Goal: Task Accomplishment & Management: Manage account settings

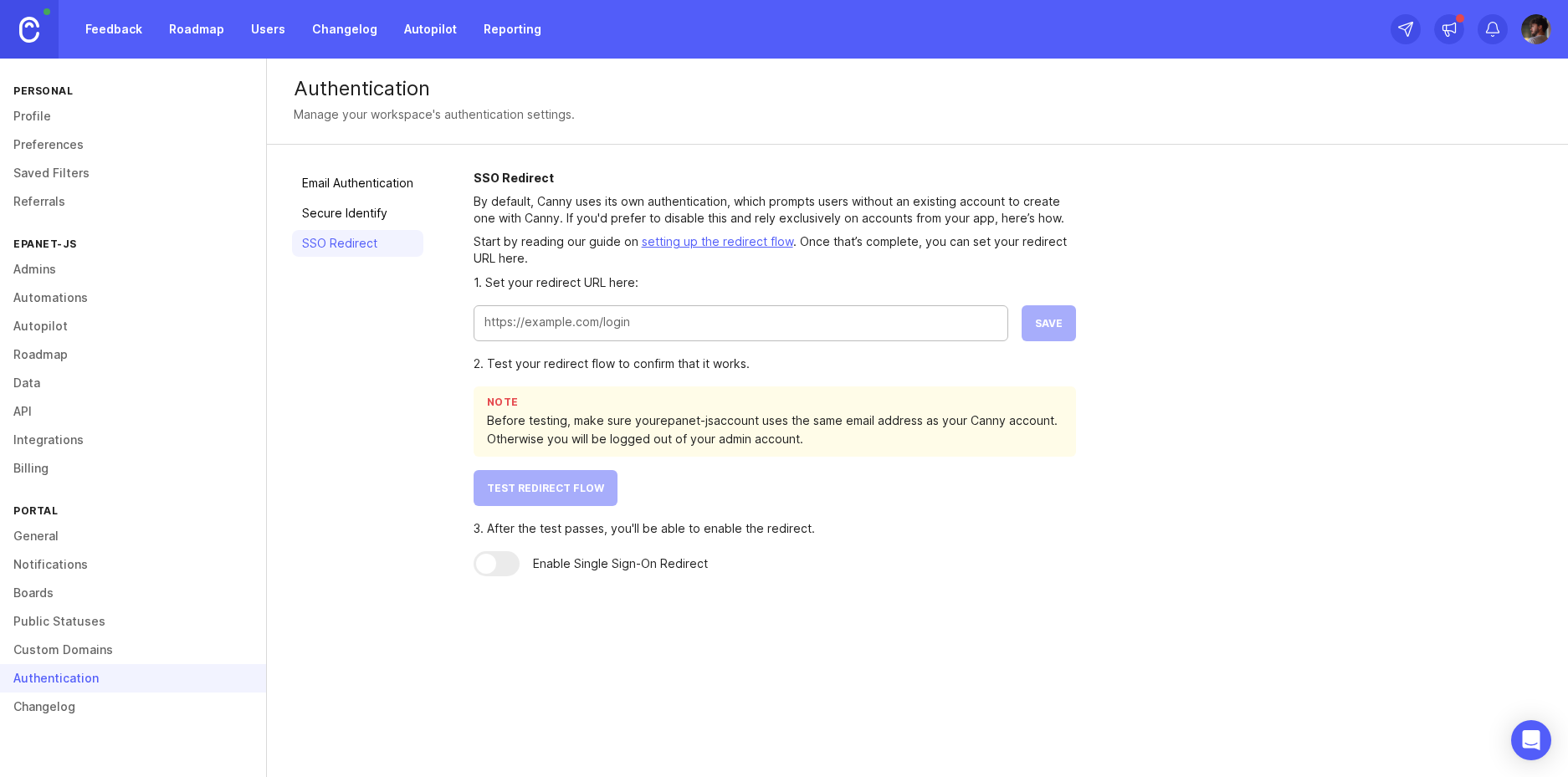
click at [791, 334] on div at bounding box center [740, 324] width 535 height 36
click at [1054, 322] on span "Save" at bounding box center [1048, 324] width 28 height 13
click at [590, 496] on button "Test Redirect Flow" at bounding box center [545, 488] width 144 height 36
click at [806, 324] on input "[URL][DOMAIN_NAME]" at bounding box center [741, 322] width 513 height 19
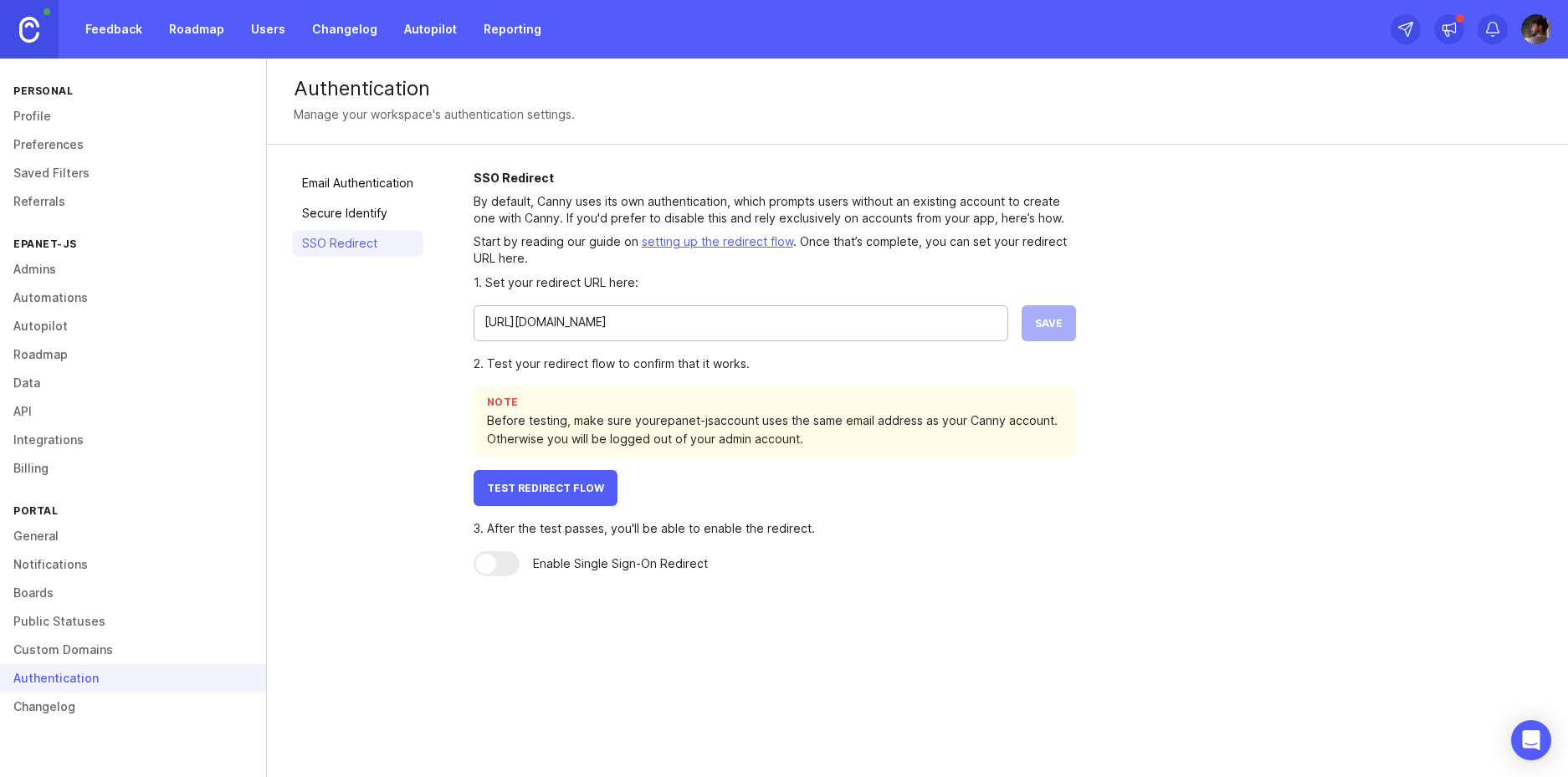
click at [793, 320] on input "[URL][DOMAIN_NAME]" at bounding box center [741, 322] width 513 height 19
click at [793, 320] on input "https://app.epanetjs.com/api/canny-sso" at bounding box center [741, 322] width 513 height 19
click at [551, 319] on input "https://app.epanetjs.com/api/canny-sso" at bounding box center [741, 322] width 513 height 19
drag, startPoint x: 526, startPoint y: 324, endPoint x: 625, endPoint y: 319, distance: 99.1
click at [625, 319] on input "https://app.epanetjs.com/api/canny-sso" at bounding box center [741, 322] width 513 height 19
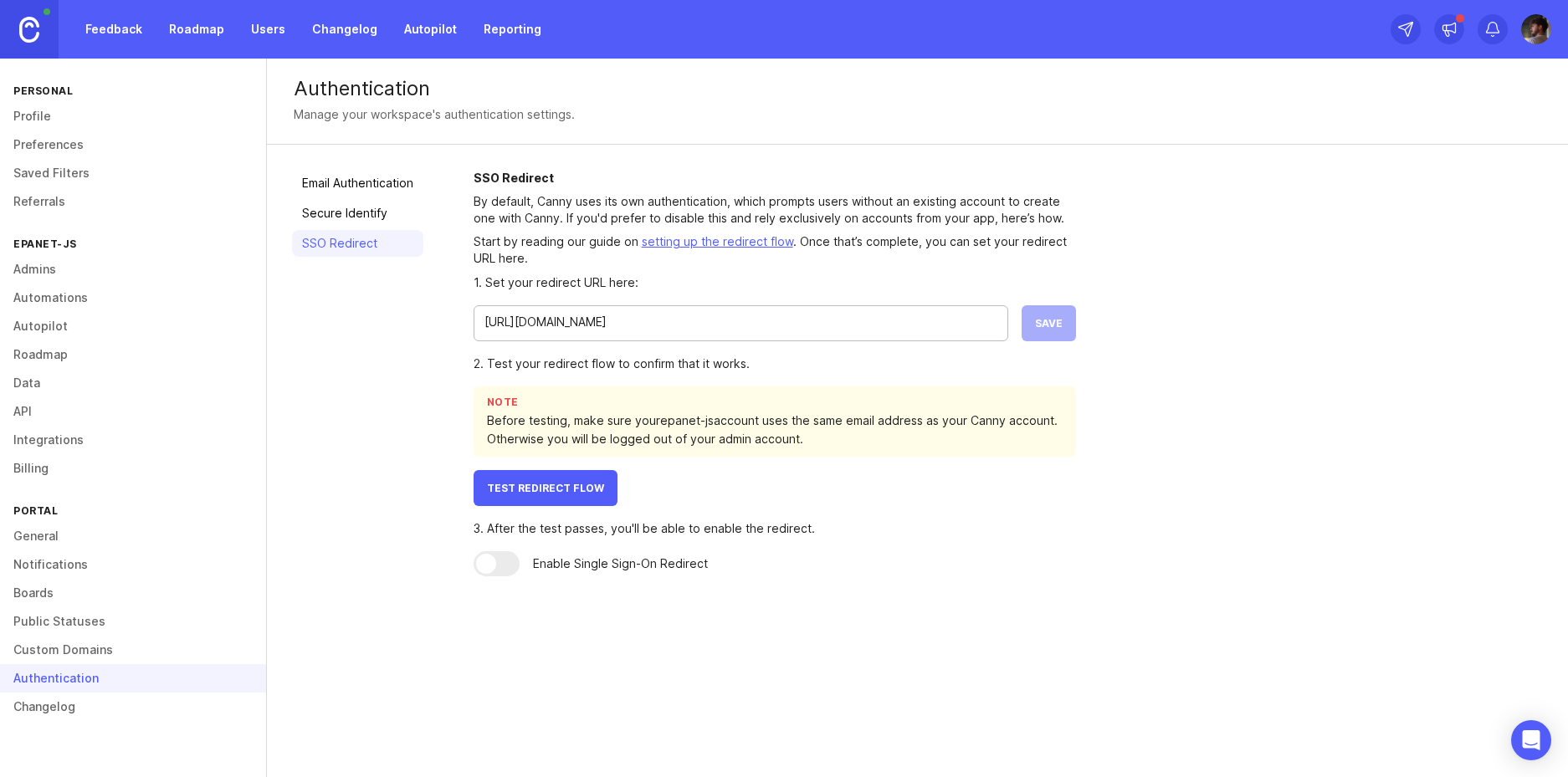
paste input "https://app.epanetjs.com/"
drag, startPoint x: 523, startPoint y: 322, endPoint x: 404, endPoint y: 326, distance: 119.1
click at [404, 326] on div "Email Authentication Secure Identify SSO Redirect SSO Redirect By default, Cann…" at bounding box center [918, 374] width 1301 height 457
type input "https://app.epanetjs.com/api/canny-sso"
click at [1070, 318] on button "Save" at bounding box center [1048, 324] width 55 height 36
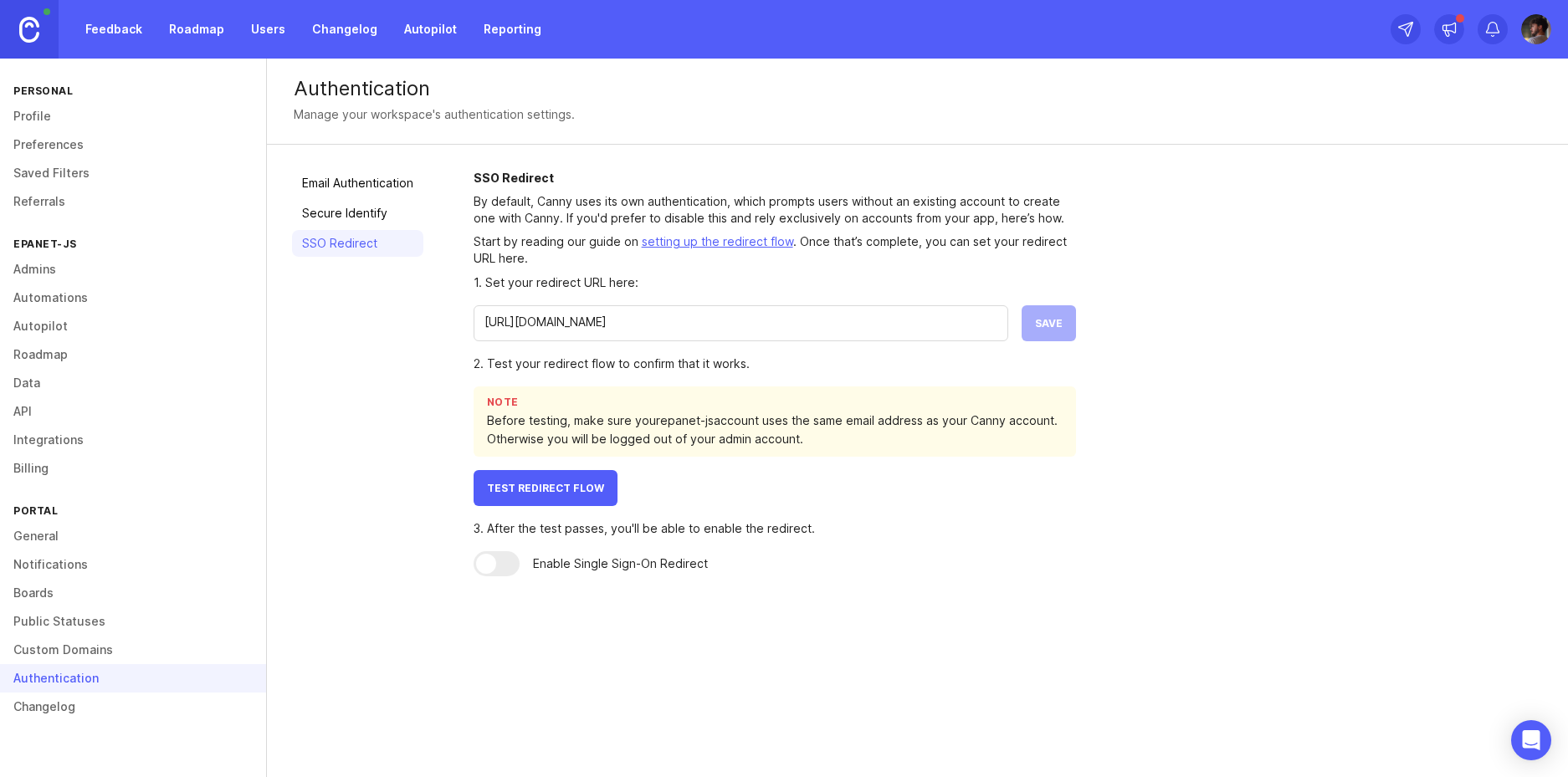
click at [580, 489] on span "Test Redirect Flow" at bounding box center [545, 488] width 117 height 13
click at [1528, 37] on img at bounding box center [1536, 30] width 30 height 30
click at [1468, 200] on div "Settings Logout" at bounding box center [1476, 230] width 168 height 72
click at [1466, 201] on div "Settings Logout" at bounding box center [1476, 230] width 168 height 72
click at [520, 482] on span "Test Redirect Flow" at bounding box center [545, 488] width 117 height 13
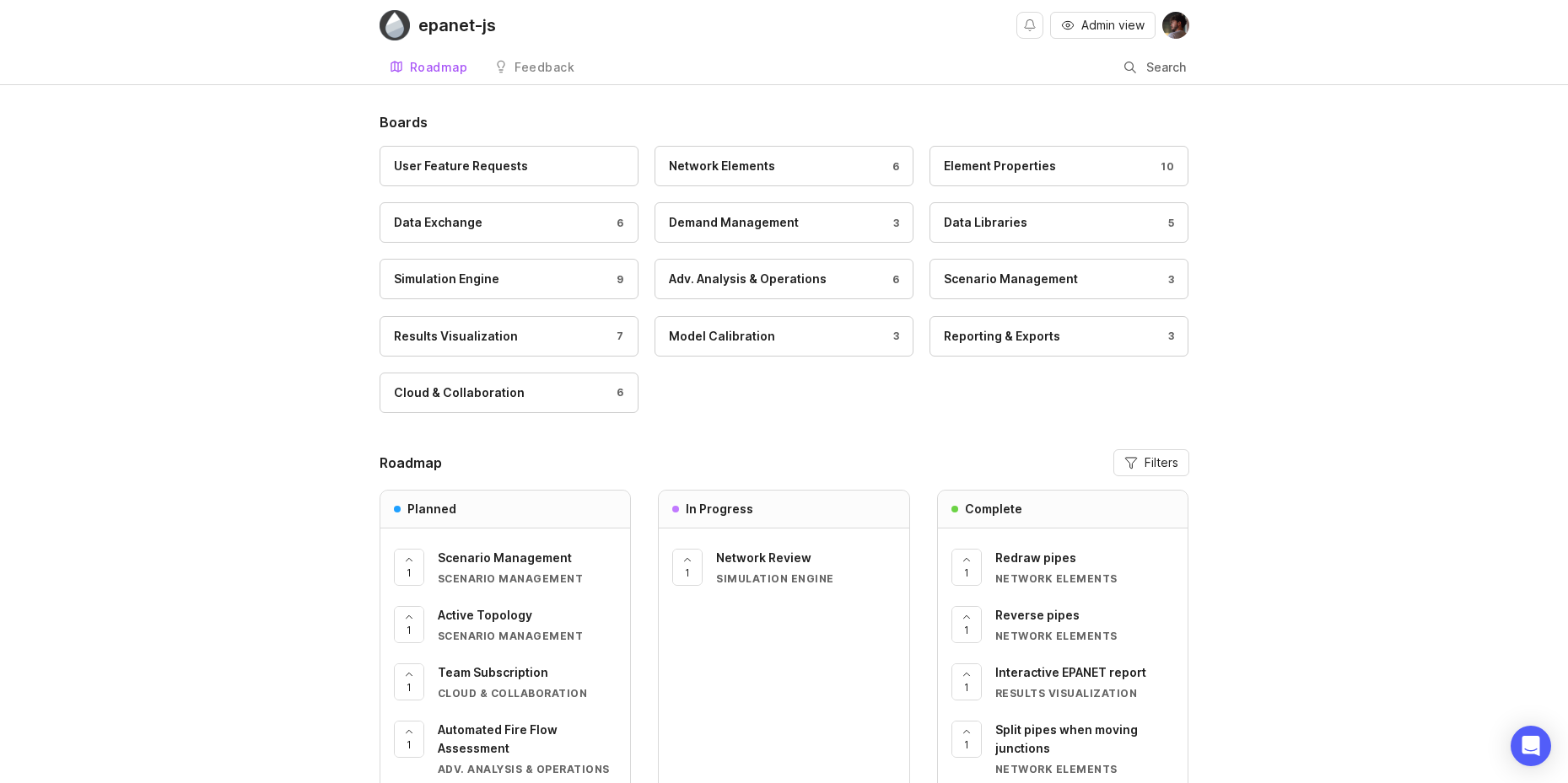
click at [1172, 33] on img at bounding box center [1175, 25] width 27 height 27
click at [1093, 90] on div "Logout" at bounding box center [1114, 100] width 169 height 27
click at [1167, 21] on img at bounding box center [1175, 25] width 27 height 27
click at [1260, 177] on div "Boards User Feature Requests Network Elements 6 Element Properties 10 Data Exch…" at bounding box center [784, 540] width 1568 height 856
click at [1172, 15] on img at bounding box center [1175, 25] width 27 height 27
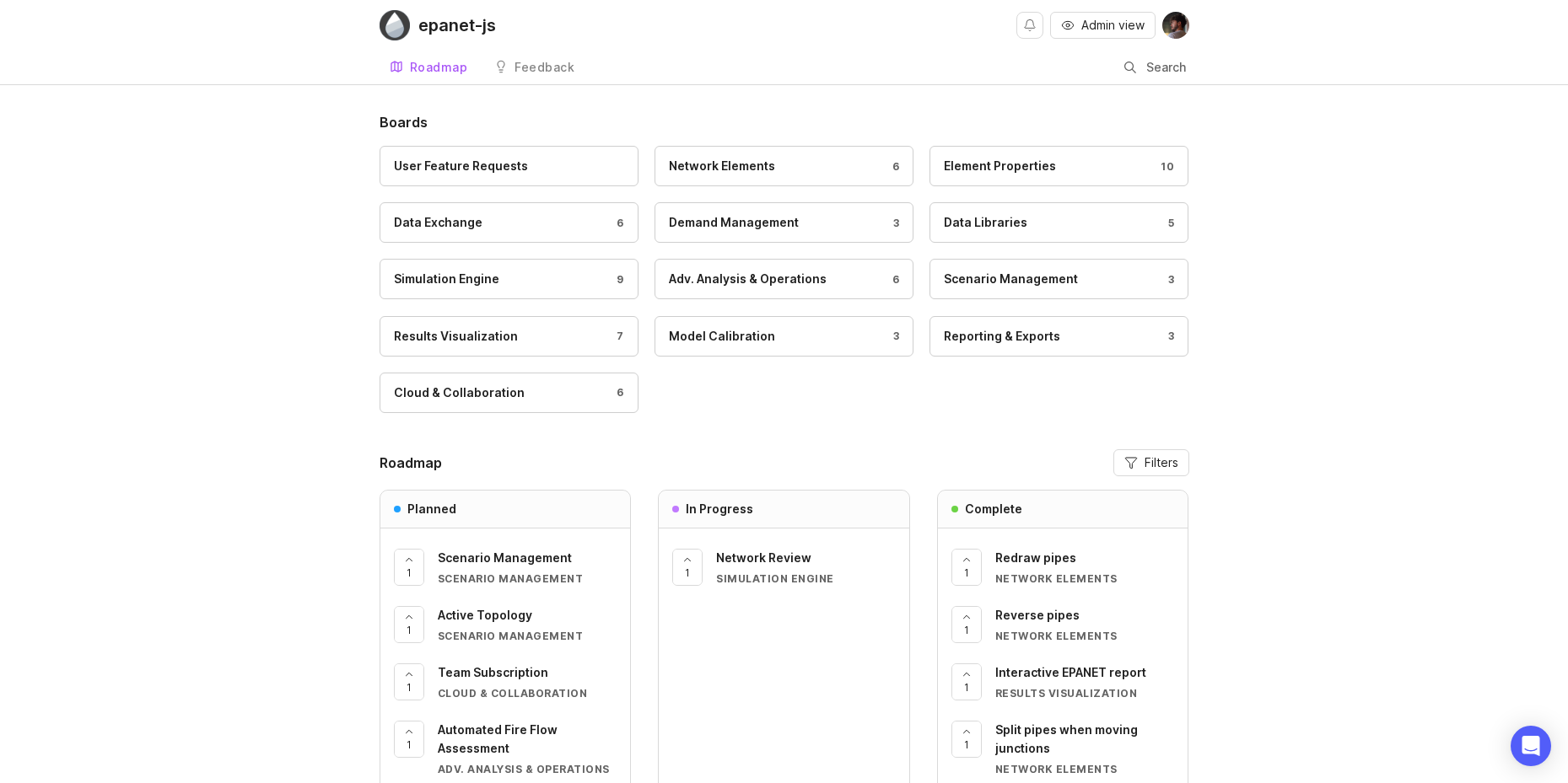
click at [1162, 32] on button at bounding box center [1175, 25] width 27 height 27
click at [1066, 100] on p "Logout" at bounding box center [1083, 100] width 40 height 17
click at [1179, 33] on img at bounding box center [1175, 25] width 27 height 27
click at [1146, 97] on div "Logout" at bounding box center [1114, 100] width 169 height 27
click at [1172, 15] on img at bounding box center [1175, 25] width 27 height 27
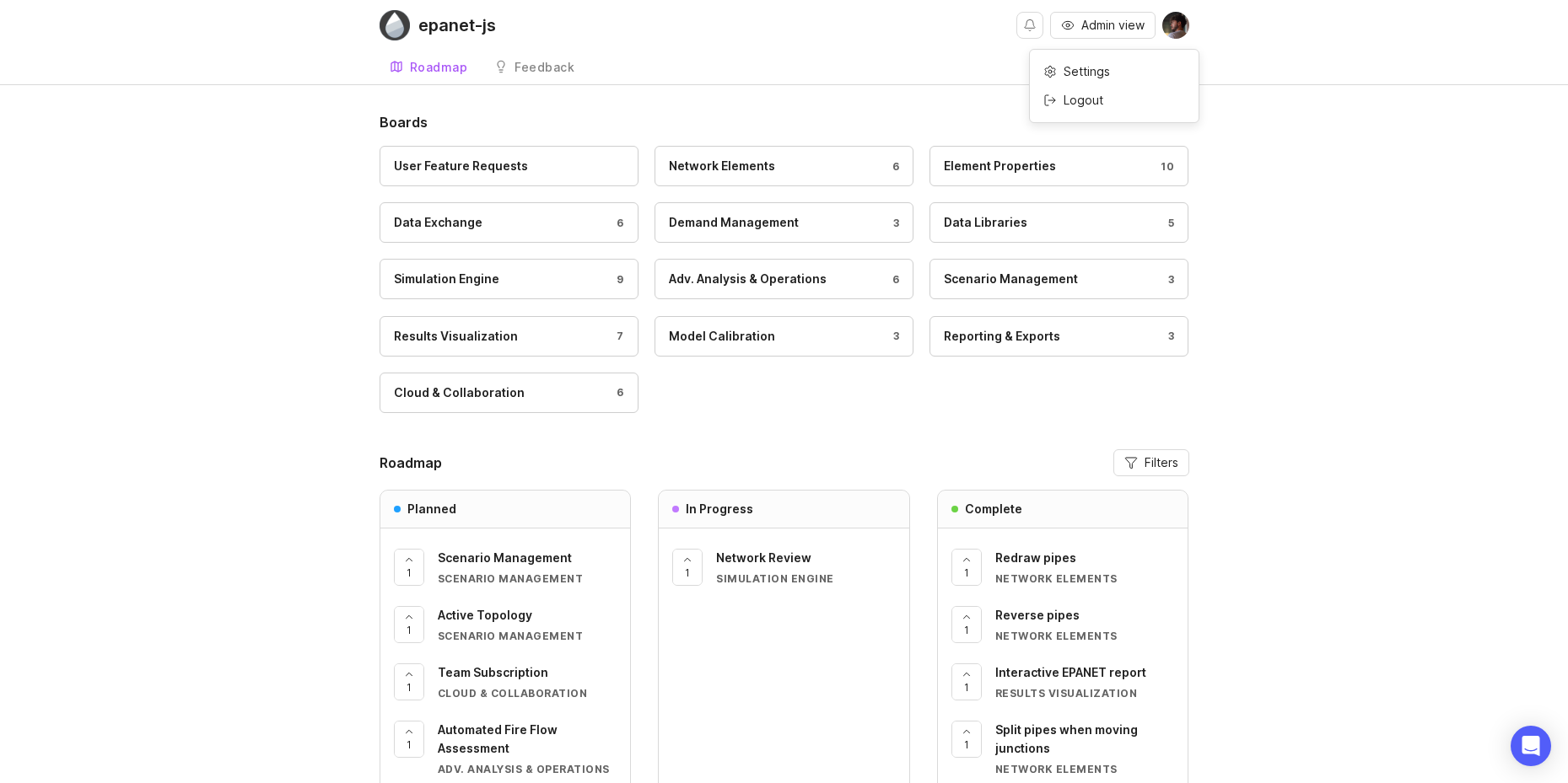
click at [1089, 96] on p "Logout" at bounding box center [1083, 100] width 40 height 17
click at [1085, 19] on span "Admin view" at bounding box center [1113, 25] width 63 height 17
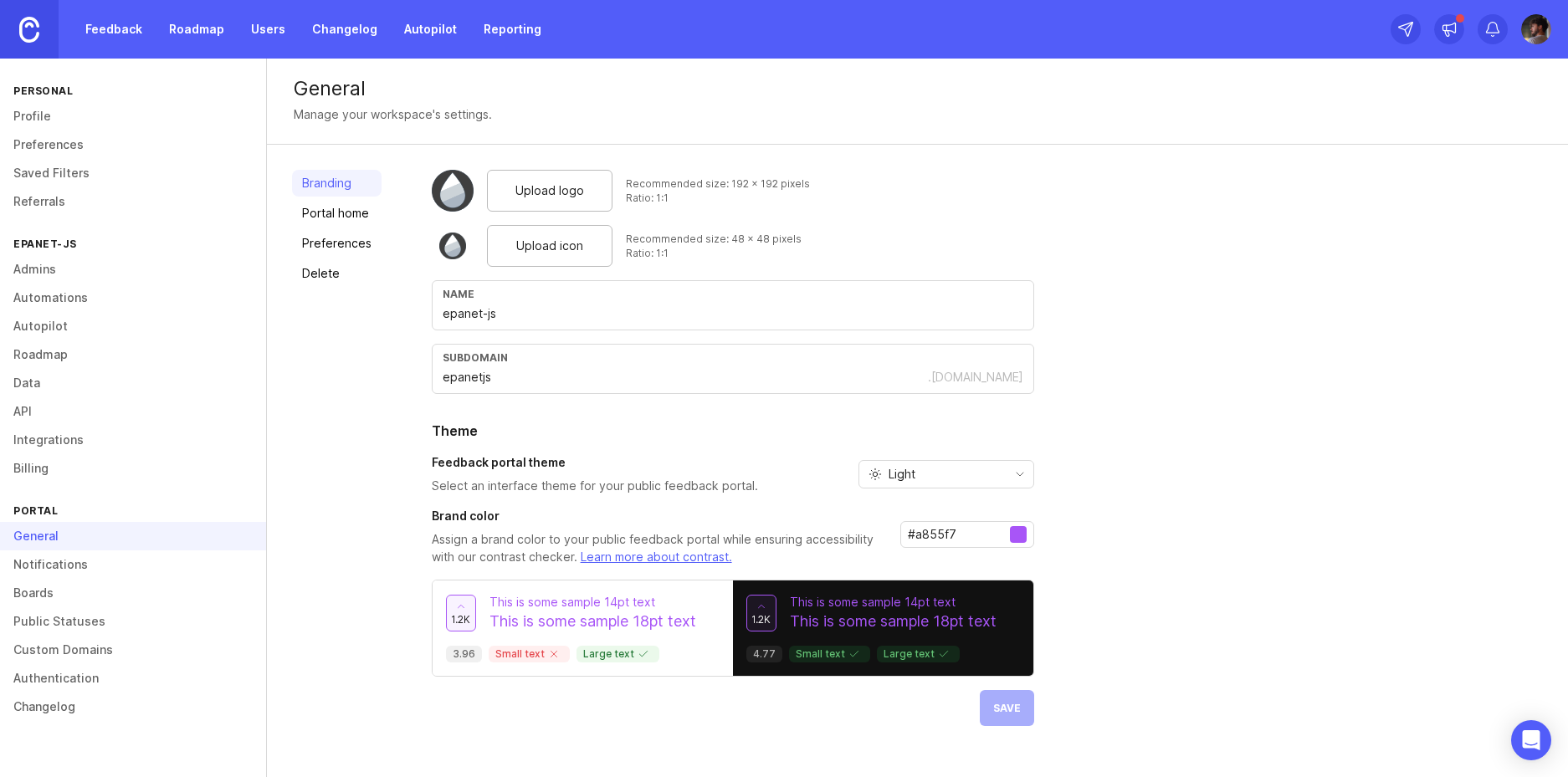
click at [91, 676] on link "Authentication" at bounding box center [133, 678] width 266 height 29
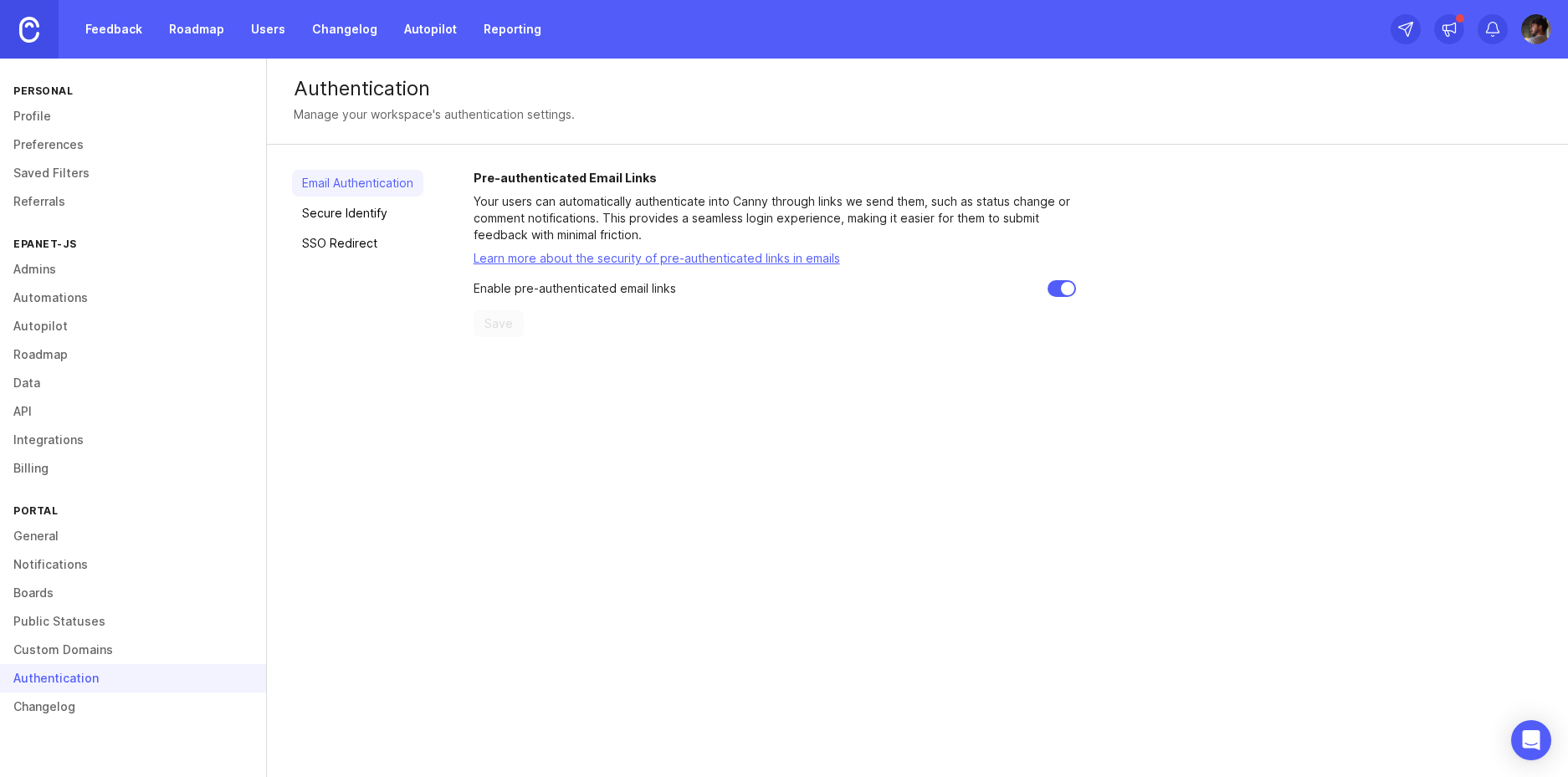
click at [366, 249] on link "SSO Redirect" at bounding box center [358, 244] width 132 height 27
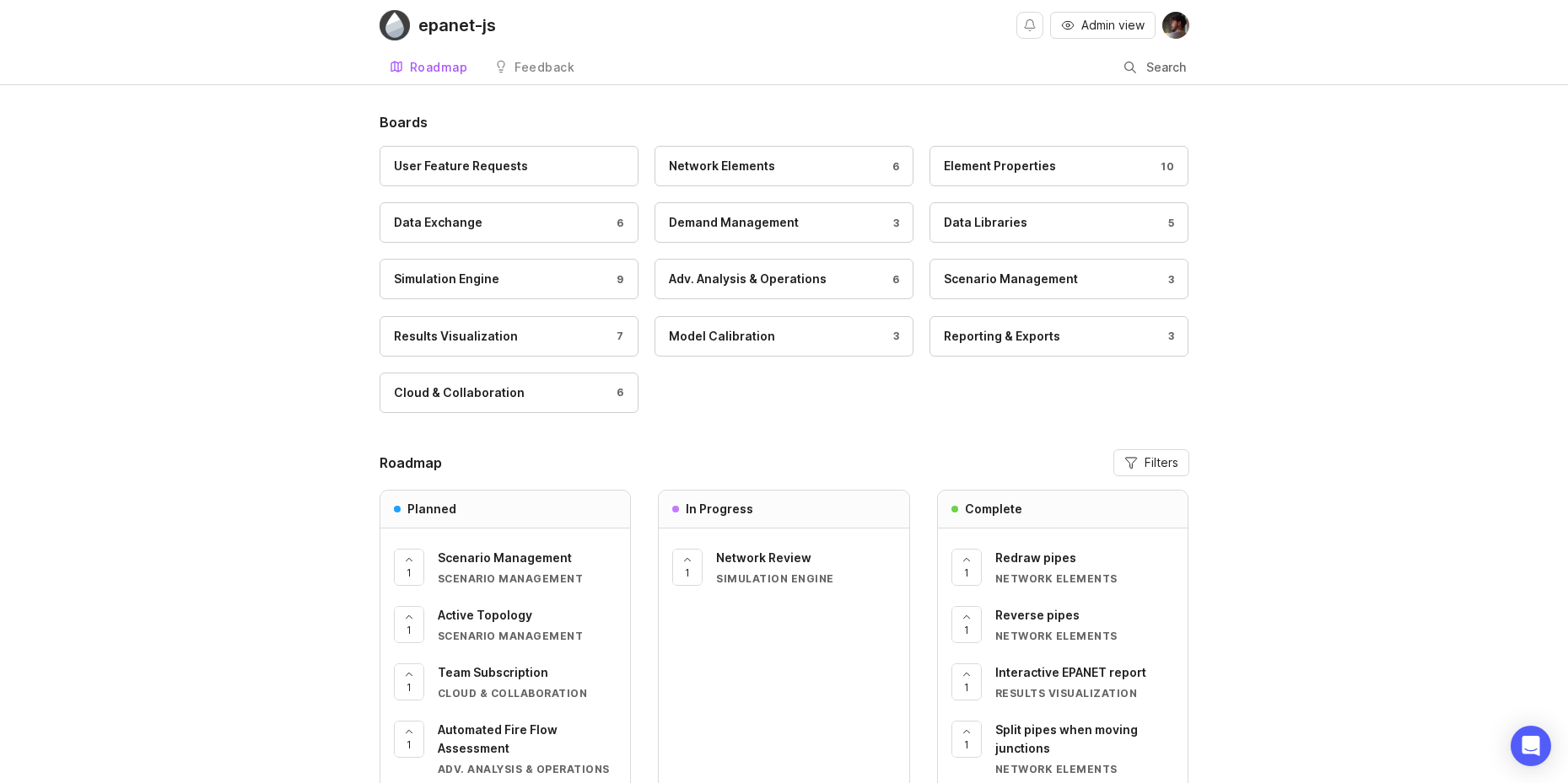
click at [1162, 32] on button at bounding box center [1175, 25] width 27 height 27
click at [1111, 100] on div "Logout" at bounding box center [1114, 100] width 169 height 27
click at [1172, 30] on img at bounding box center [1175, 25] width 27 height 27
click at [1120, 107] on div "Logout" at bounding box center [1114, 100] width 169 height 27
click at [1181, 16] on img at bounding box center [1175, 25] width 27 height 27
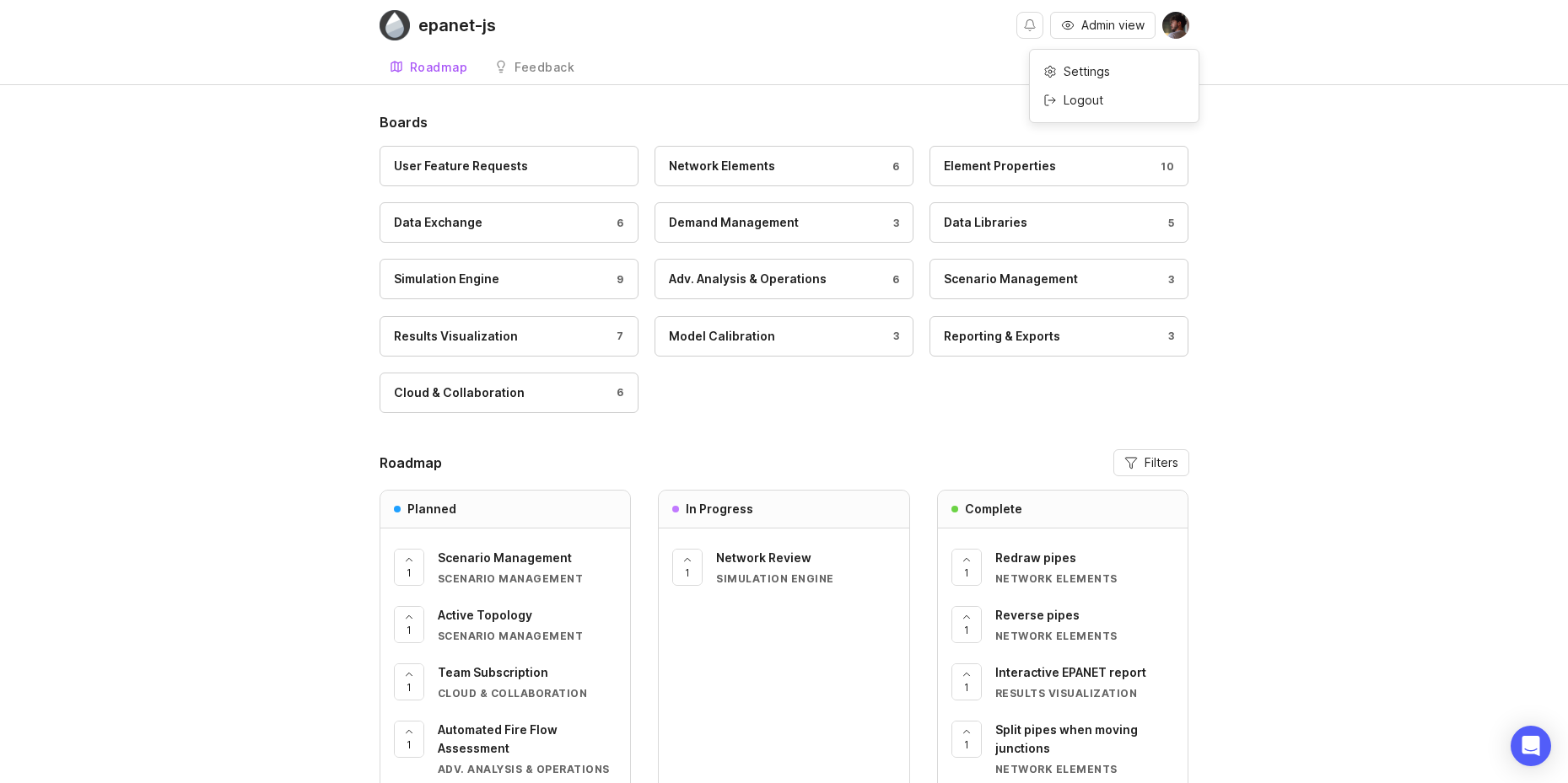
click at [1105, 107] on div "Logout" at bounding box center [1114, 100] width 169 height 27
click at [1181, 32] on img at bounding box center [1175, 25] width 27 height 27
drag, startPoint x: 1386, startPoint y: 66, endPoint x: 1276, endPoint y: 62, distance: 110.1
click at [1388, 69] on div "epanet-js Admin view Roadmap Feedback Feedback Search" at bounding box center [784, 42] width 1568 height 84
click at [1349, 49] on div "epanet-js Admin view Roadmap Feedback Feedback Search" at bounding box center [784, 42] width 1568 height 84
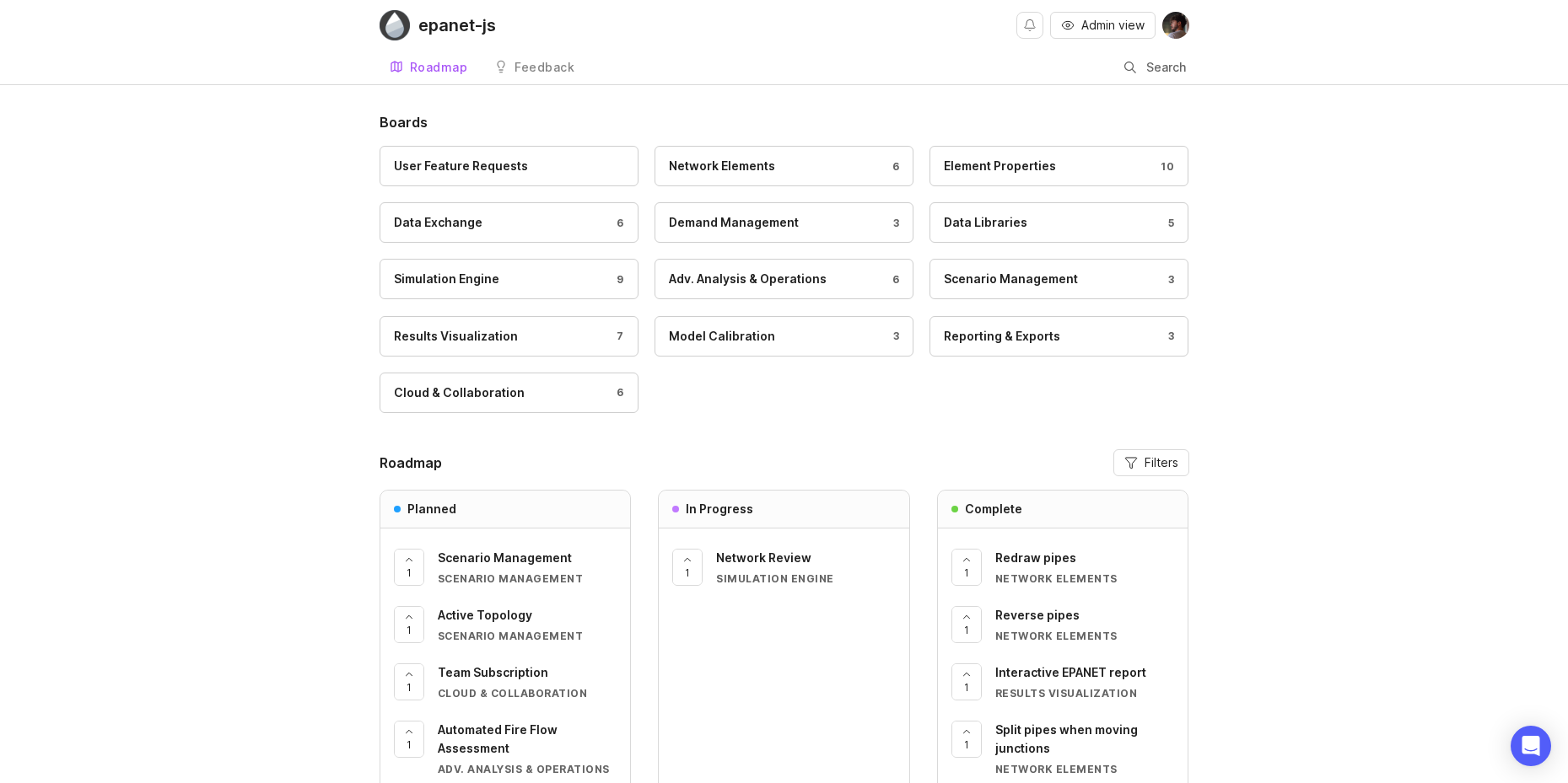
click at [1182, 26] on img at bounding box center [1175, 25] width 27 height 27
click at [1094, 104] on p "Logout" at bounding box center [1083, 100] width 40 height 17
click at [1169, 32] on img at bounding box center [1175, 25] width 27 height 27
click at [1112, 103] on div "Logout" at bounding box center [1114, 100] width 169 height 27
click at [1174, 24] on img at bounding box center [1175, 25] width 27 height 27
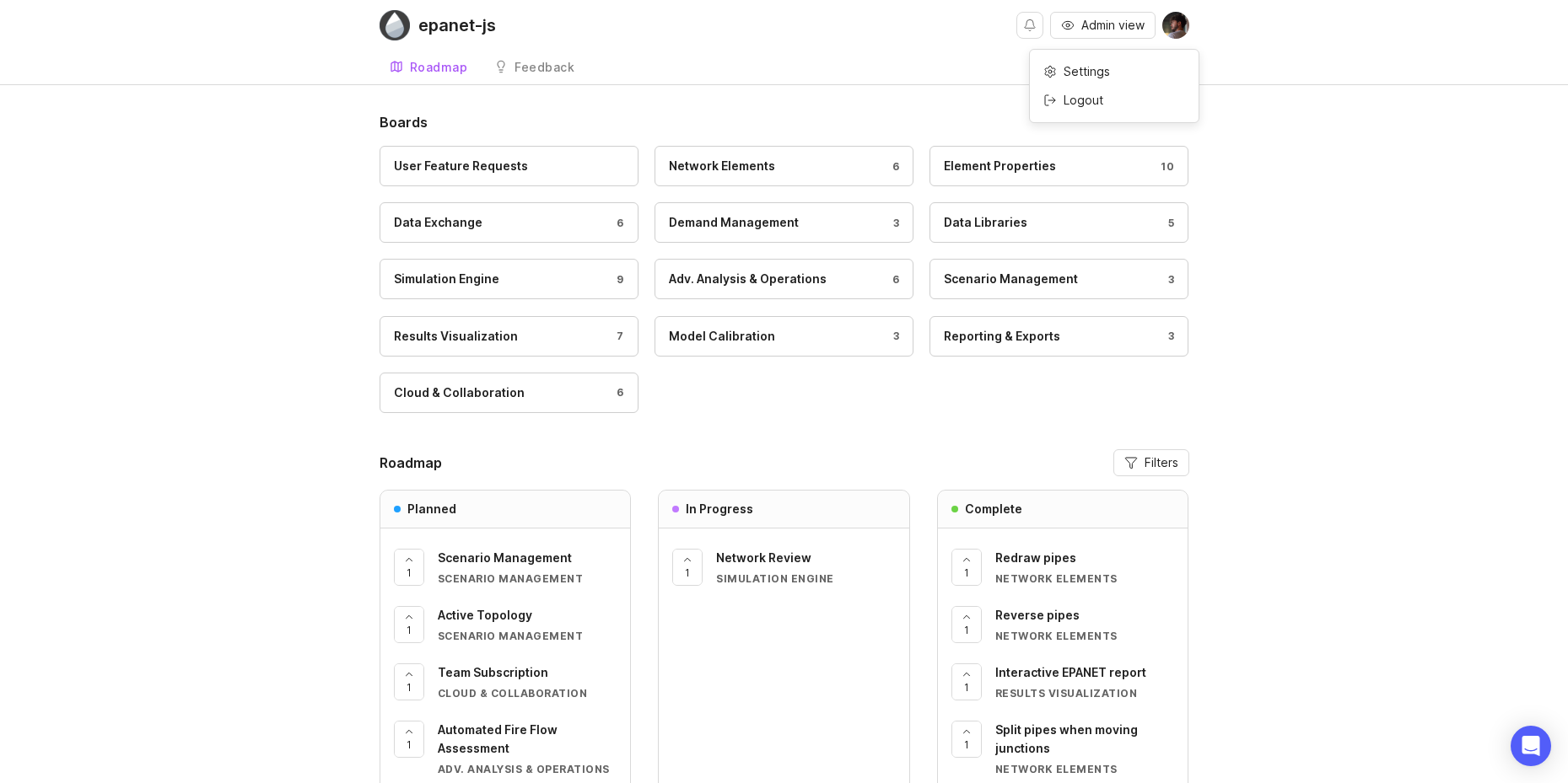
click at [1108, 102] on div "Logout" at bounding box center [1114, 100] width 169 height 27
click at [1399, 157] on div "Boards User Feature Requests Network Elements 6 Element Properties 10 Data Exch…" at bounding box center [784, 540] width 1568 height 856
click at [1187, 25] on img at bounding box center [1175, 25] width 27 height 27
click at [1135, 107] on div "Logout" at bounding box center [1114, 100] width 169 height 27
click at [1109, 14] on button "Admin view" at bounding box center [1102, 25] width 106 height 27
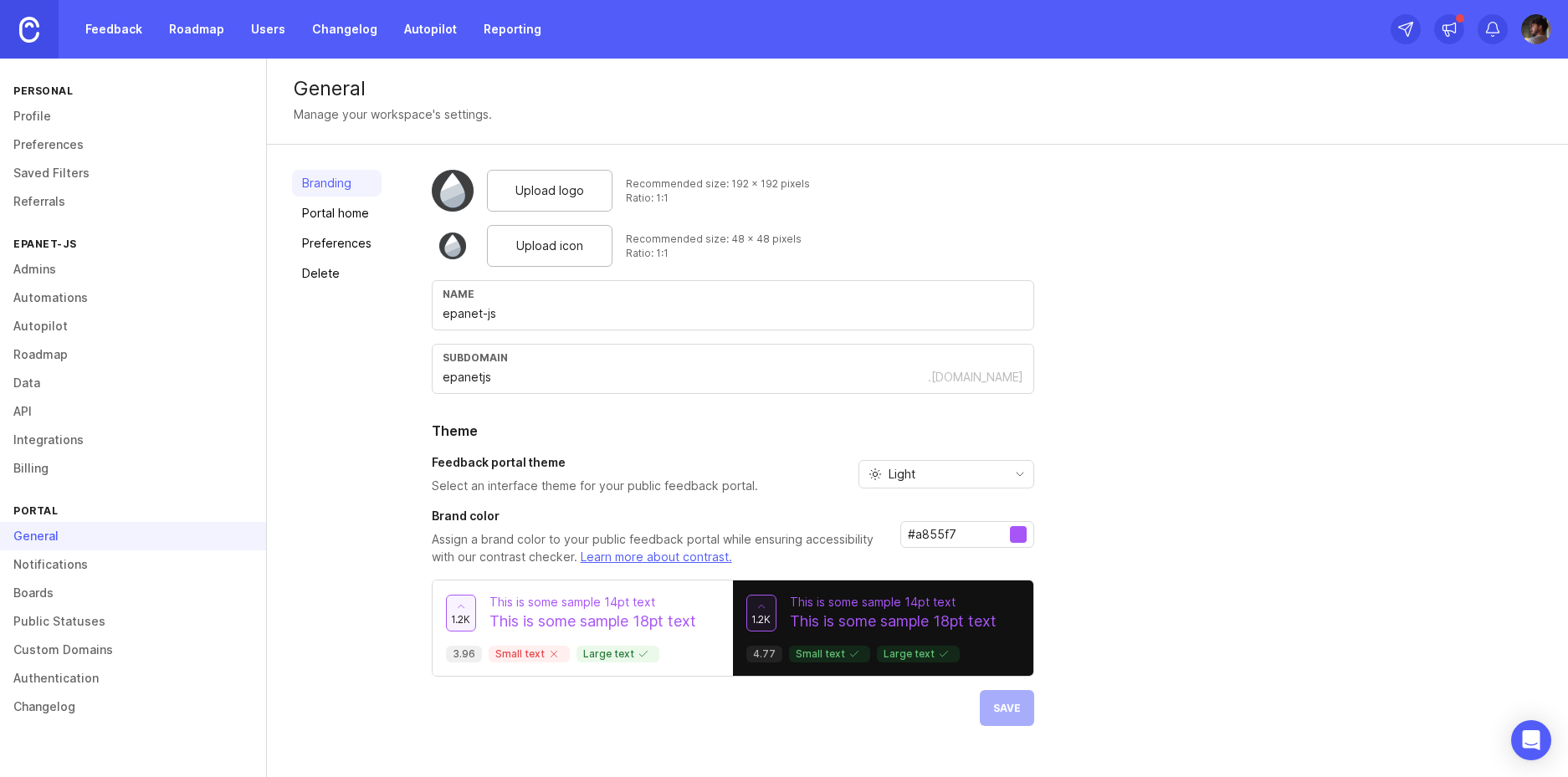
click at [145, 281] on link "Admins" at bounding box center [133, 270] width 266 height 29
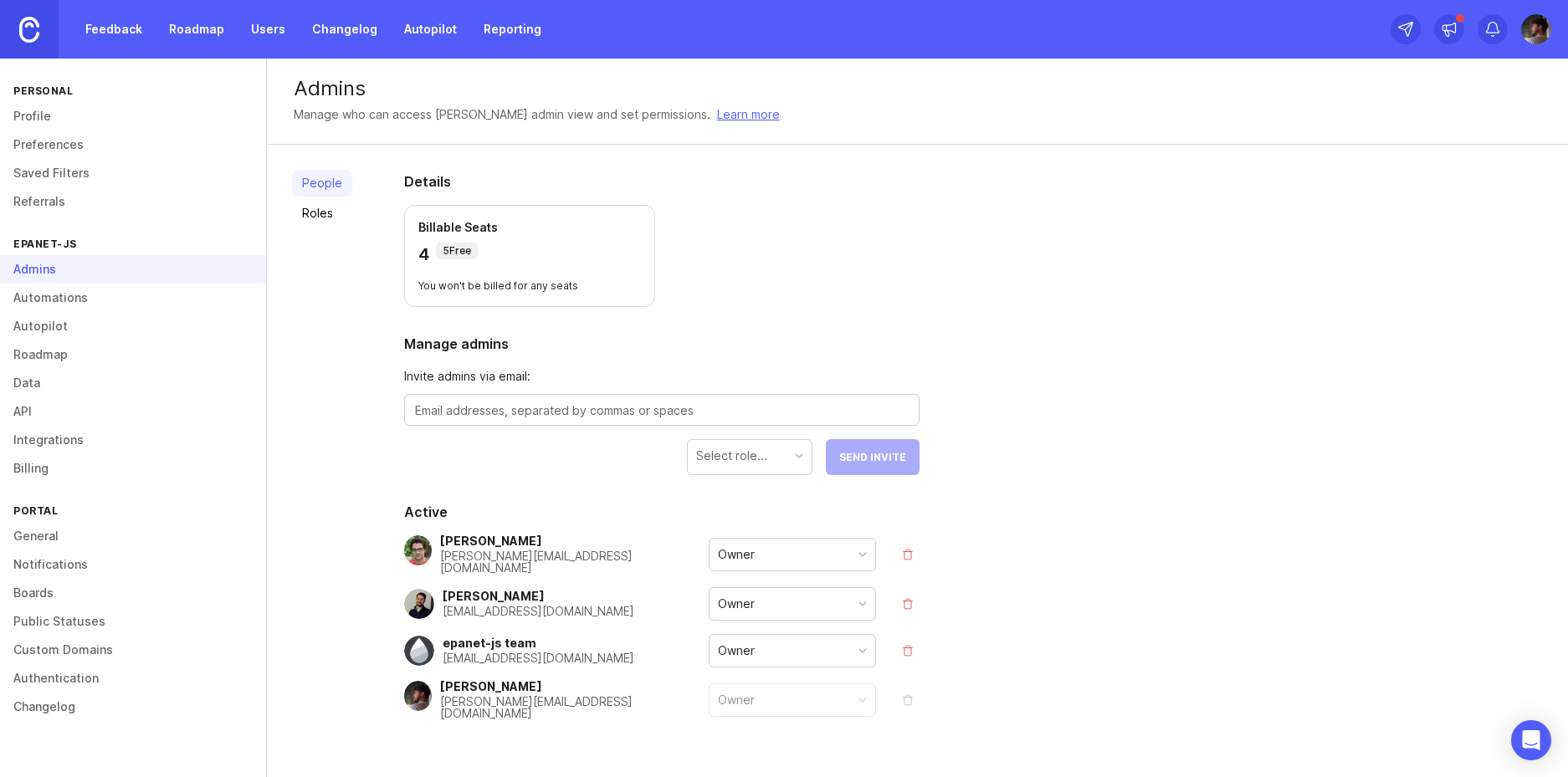
click at [53, 664] on link "Authentication" at bounding box center [133, 678] width 266 height 29
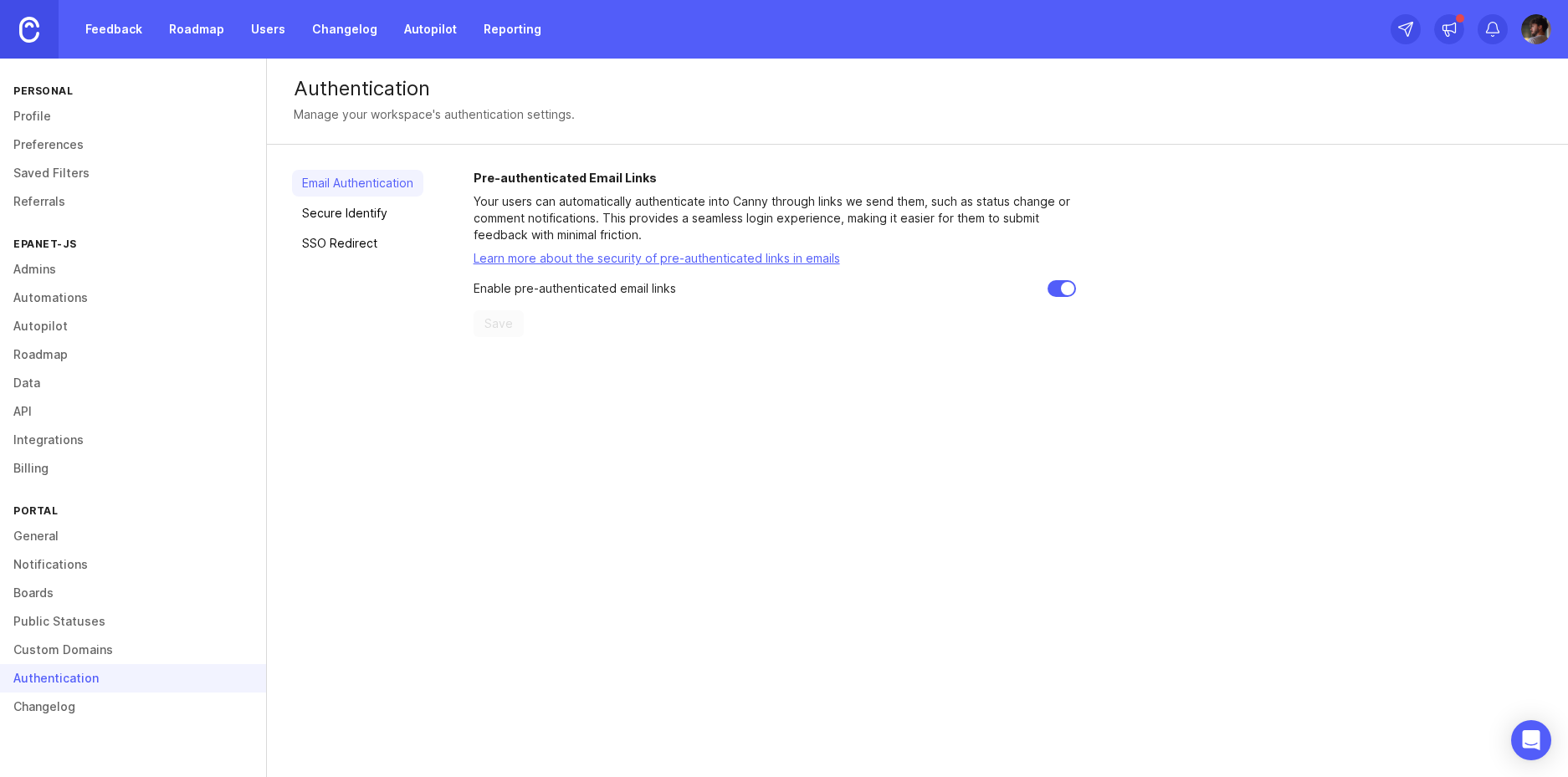
click at [334, 229] on div "Email Authentication Secure Identify SSO Redirect" at bounding box center [358, 254] width 132 height 168
click at [333, 238] on link "SSO Redirect" at bounding box center [358, 244] width 132 height 27
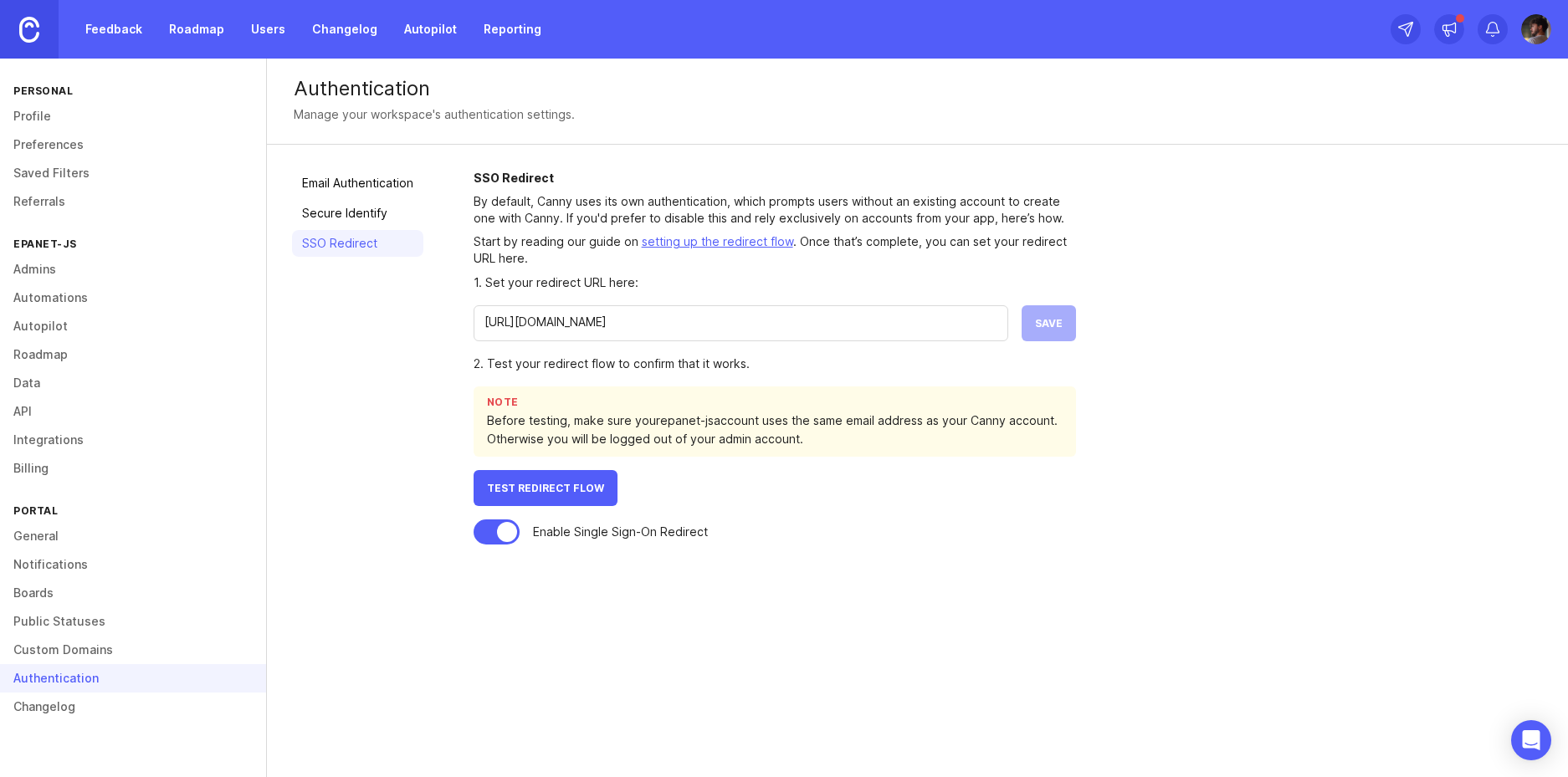
click at [347, 207] on link "Secure Identify" at bounding box center [358, 213] width 132 height 27
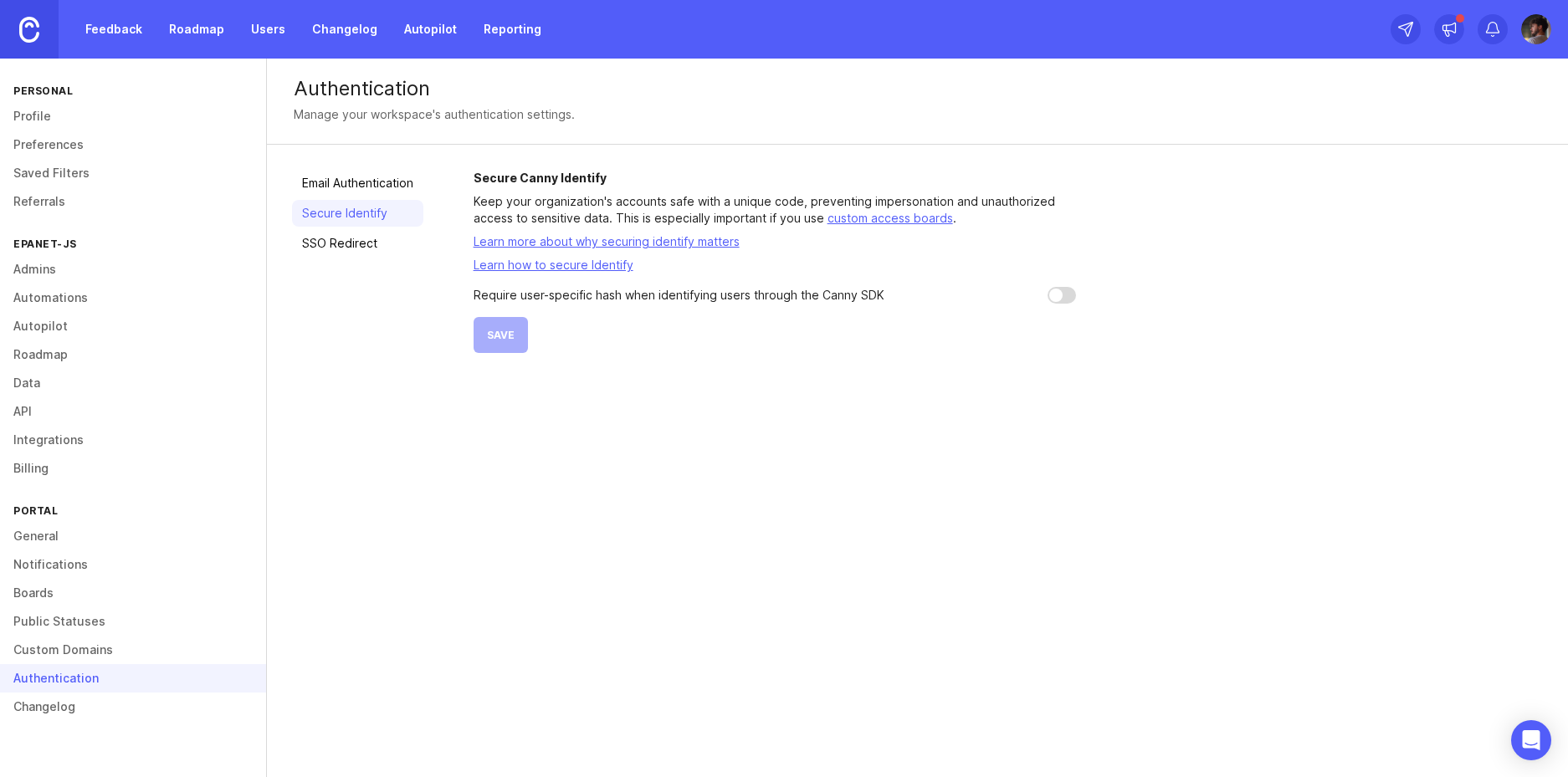
click at [323, 251] on link "SSO Redirect" at bounding box center [358, 244] width 132 height 27
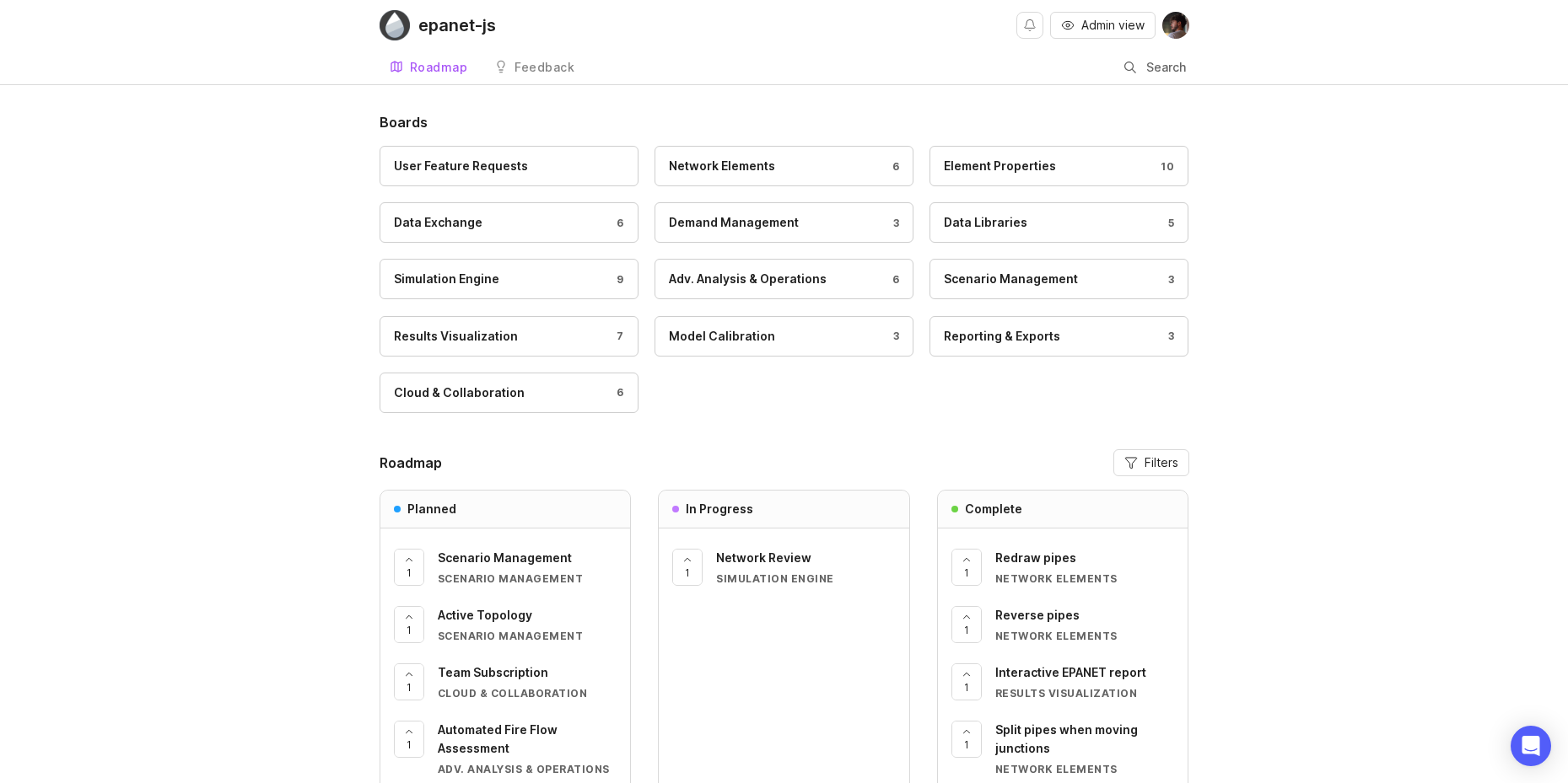
click at [1168, 29] on img at bounding box center [1175, 25] width 27 height 27
click at [1092, 101] on p "Logout" at bounding box center [1083, 100] width 40 height 17
click at [1182, 39] on div "Admin view" at bounding box center [1102, 25] width 173 height 51
click at [1181, 36] on img at bounding box center [1175, 25] width 27 height 27
click at [1131, 99] on div "Logout" at bounding box center [1114, 100] width 169 height 27
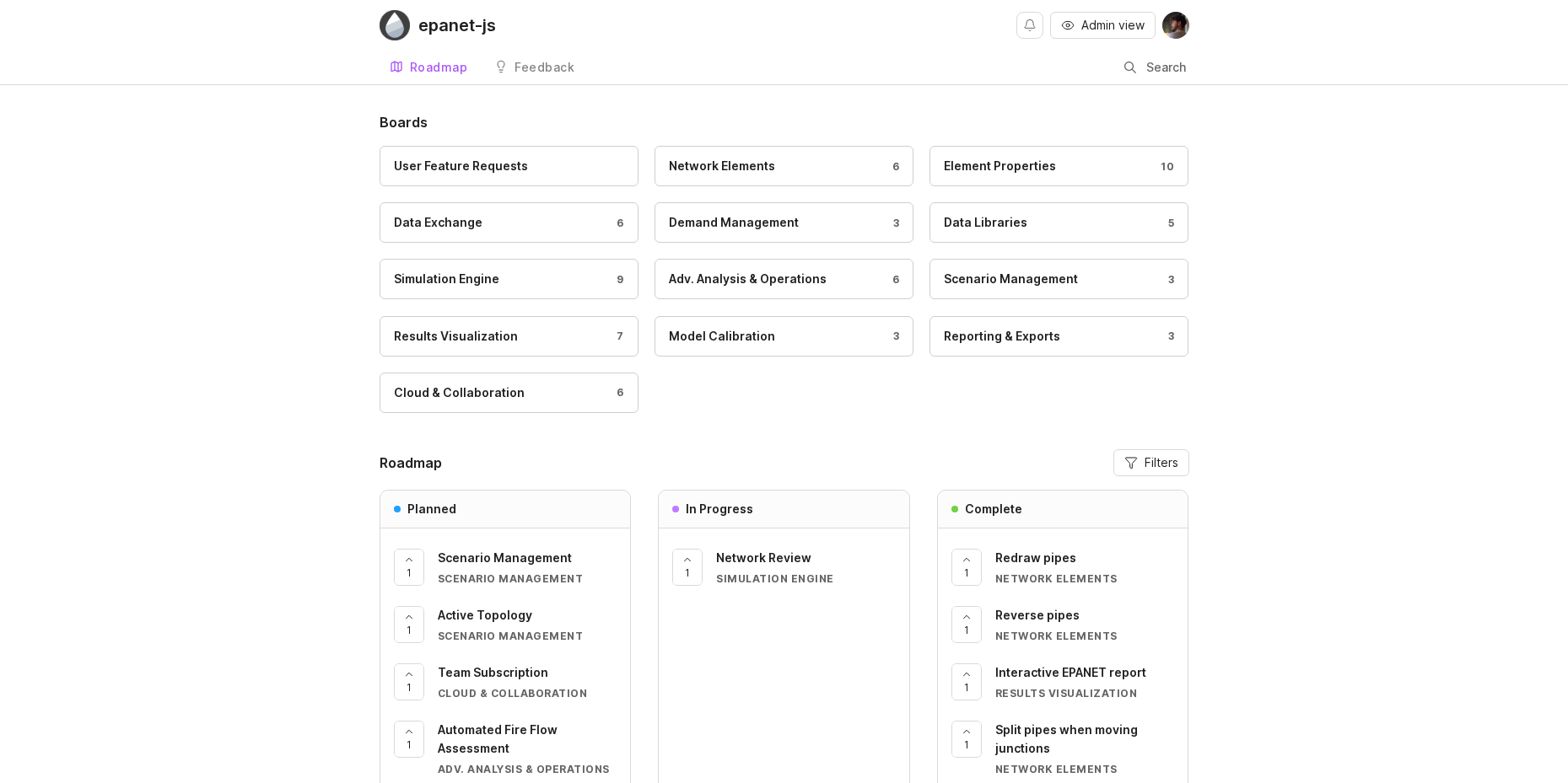
click at [1179, 31] on img at bounding box center [1175, 25] width 27 height 27
click at [1122, 105] on div "Logout" at bounding box center [1114, 100] width 169 height 27
